Goal: Information Seeking & Learning: Check status

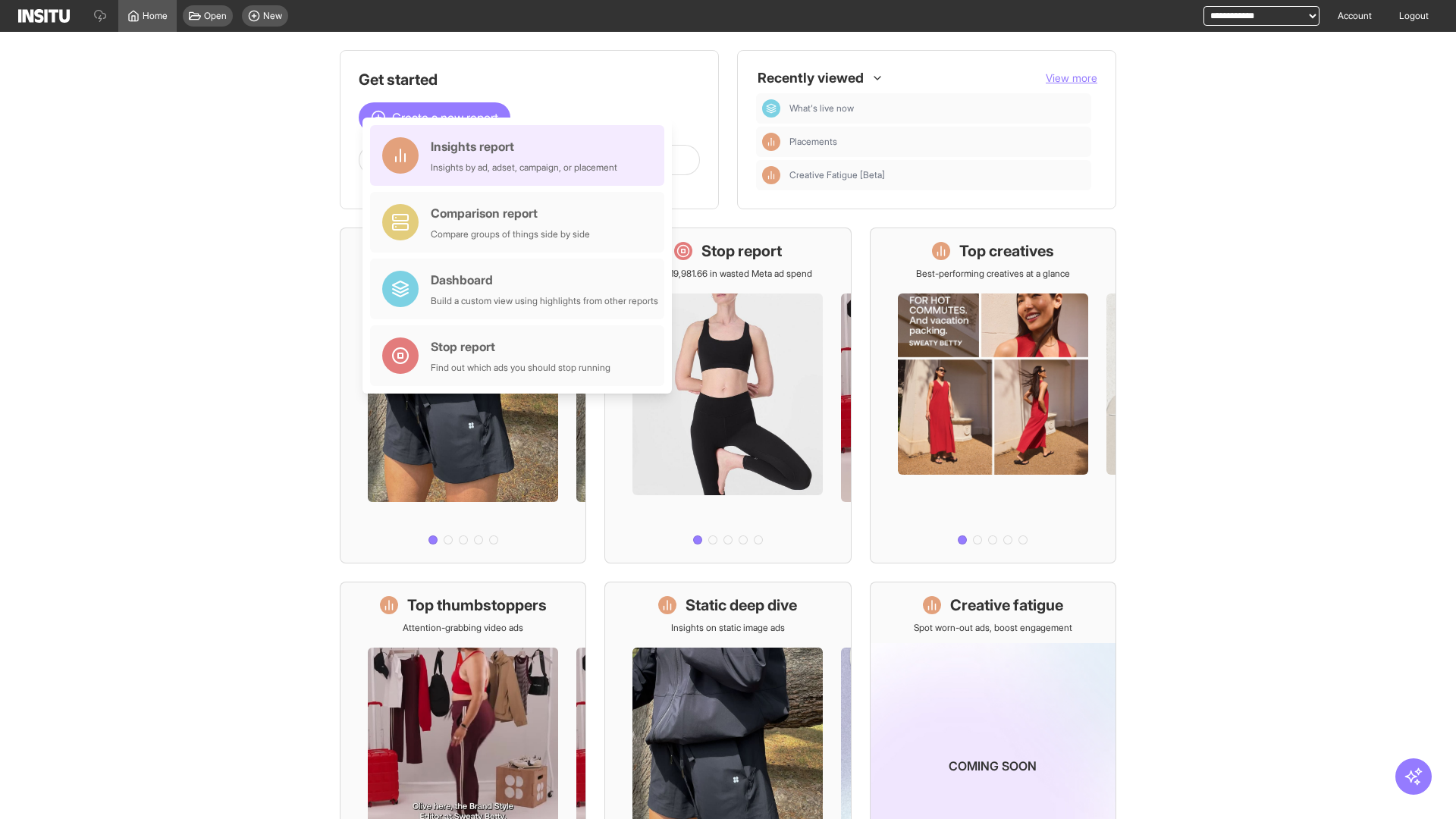
click at [521, 155] on div "Insights report Insights by ad, adset, campaign, or placement" at bounding box center [524, 155] width 186 height 37
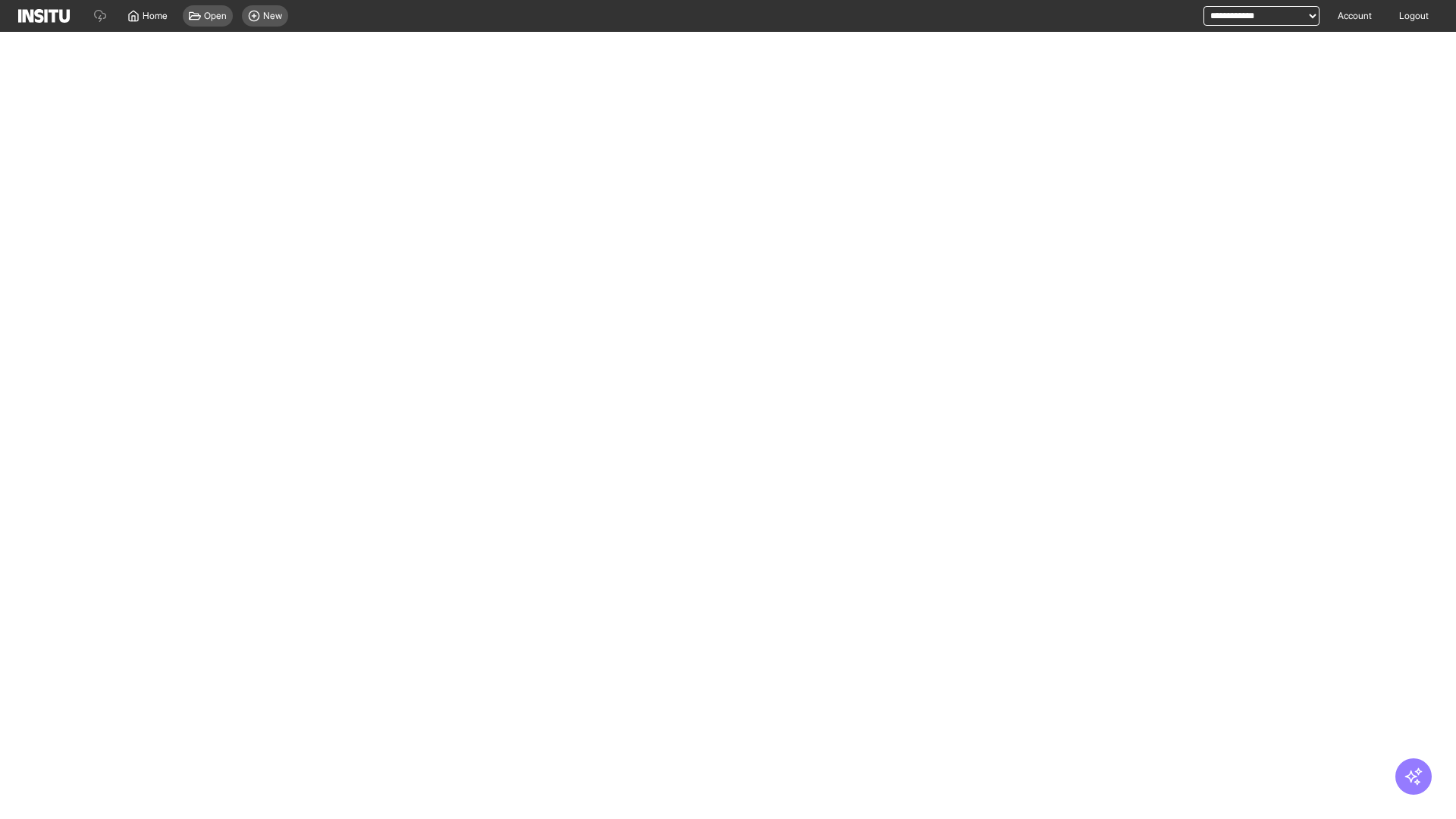
select select "**"
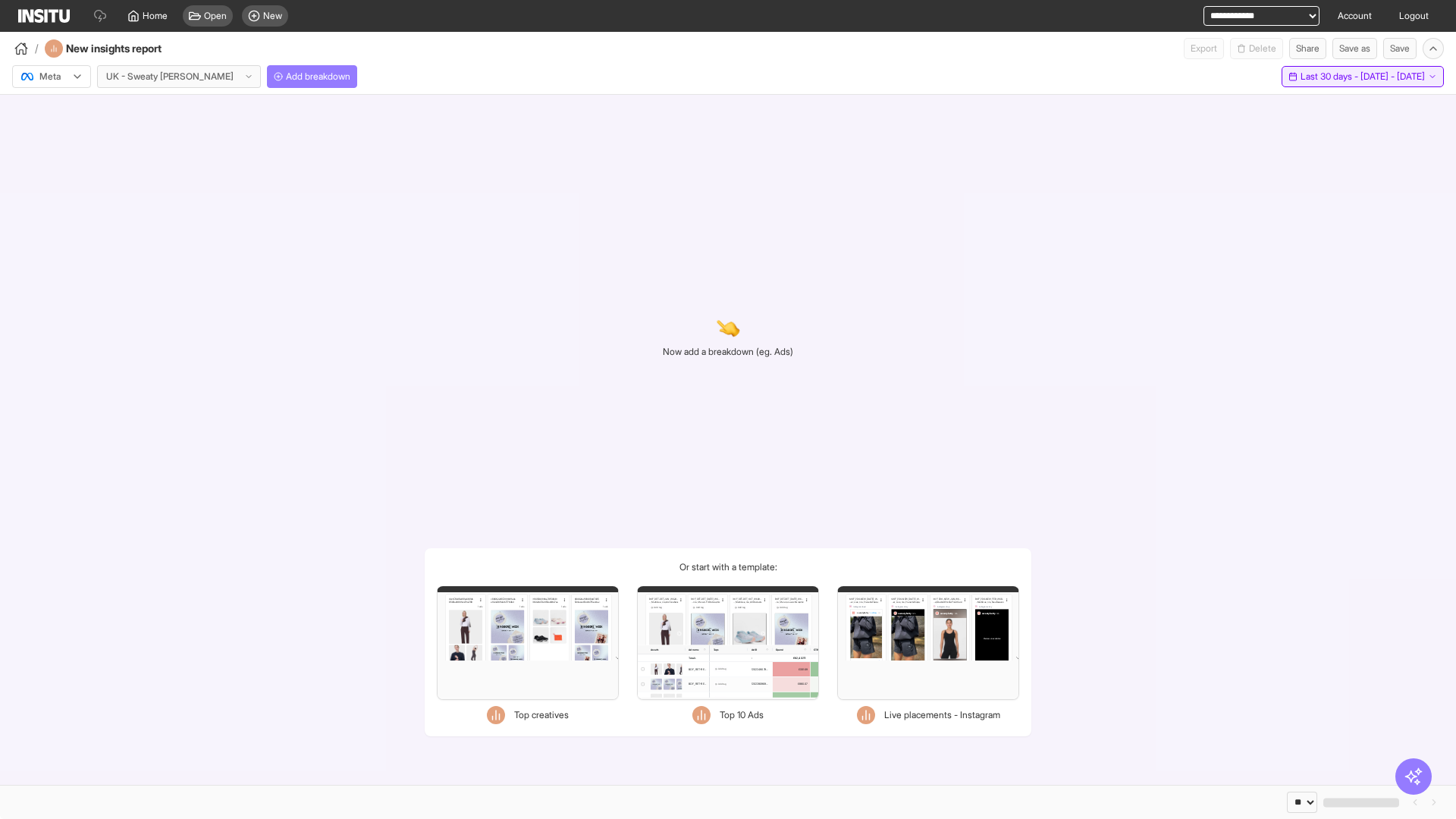
click at [1329, 76] on span "Last 30 days - [DATE] - [DATE]" at bounding box center [1363, 76] width 125 height 12
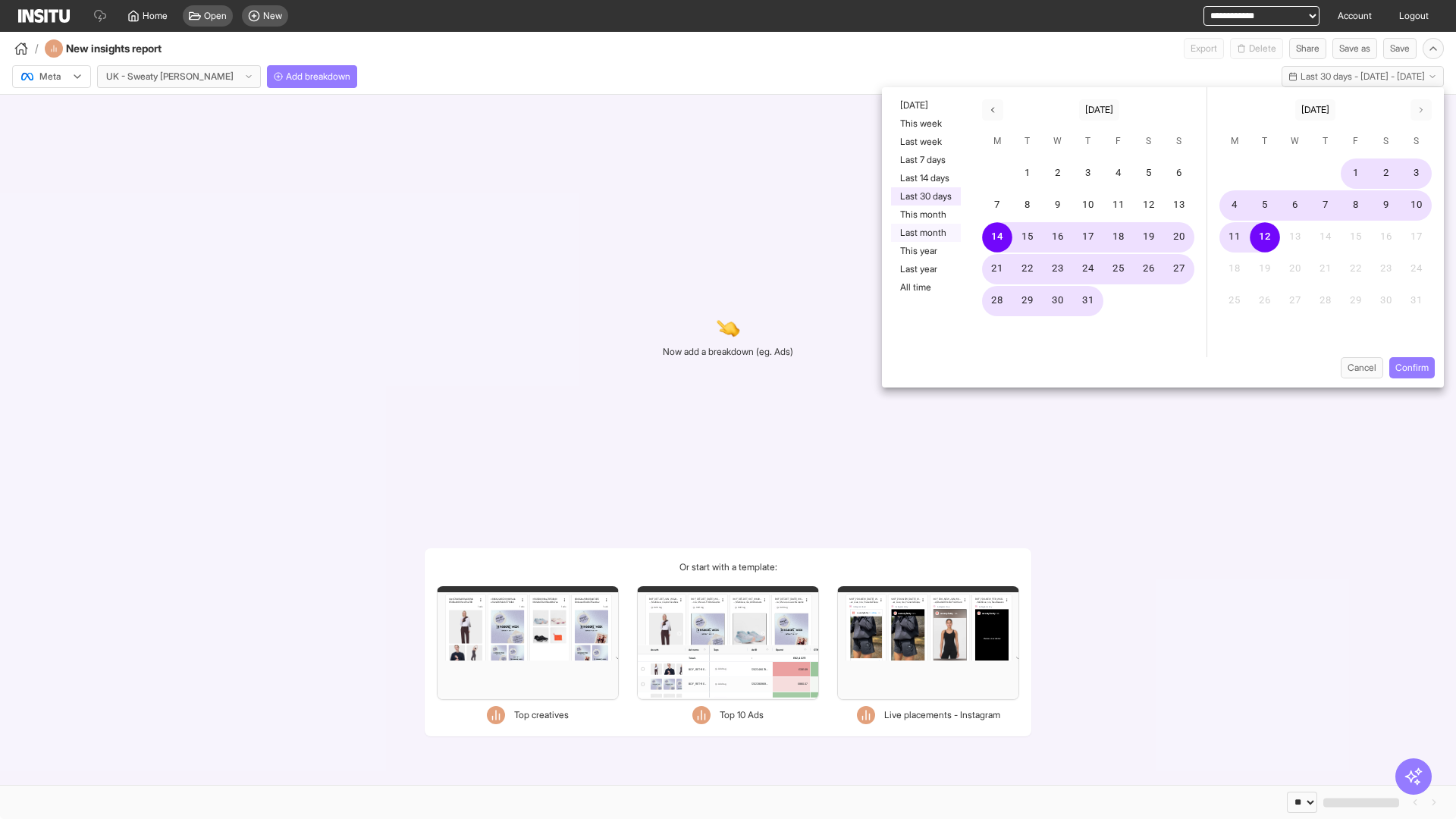
click at [925, 233] on button "Last month" at bounding box center [925, 233] width 70 height 18
